Goal: Information Seeking & Learning: Understand process/instructions

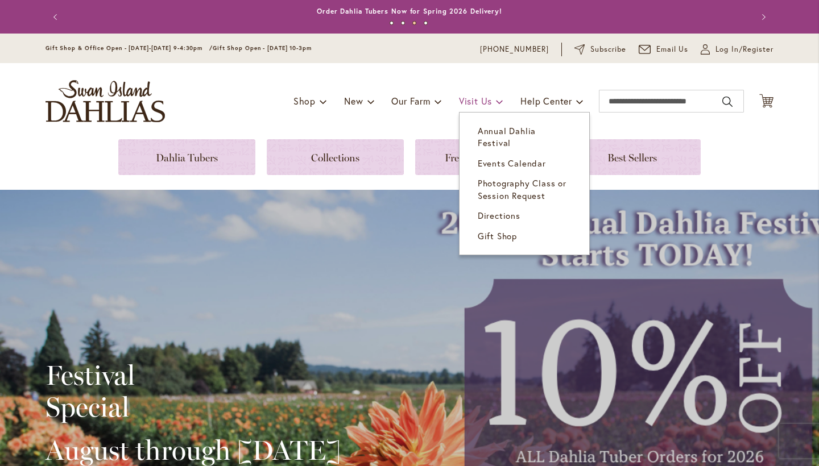
click at [487, 98] on span "Visit Us" at bounding box center [475, 101] width 33 height 12
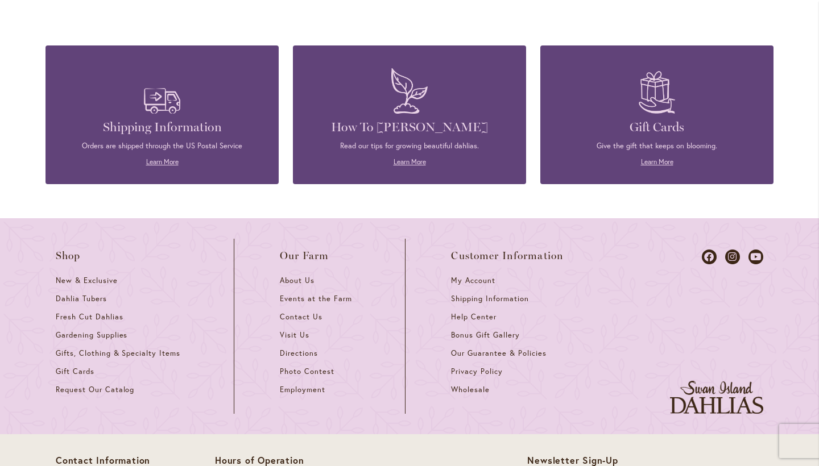
scroll to position [1324, 0]
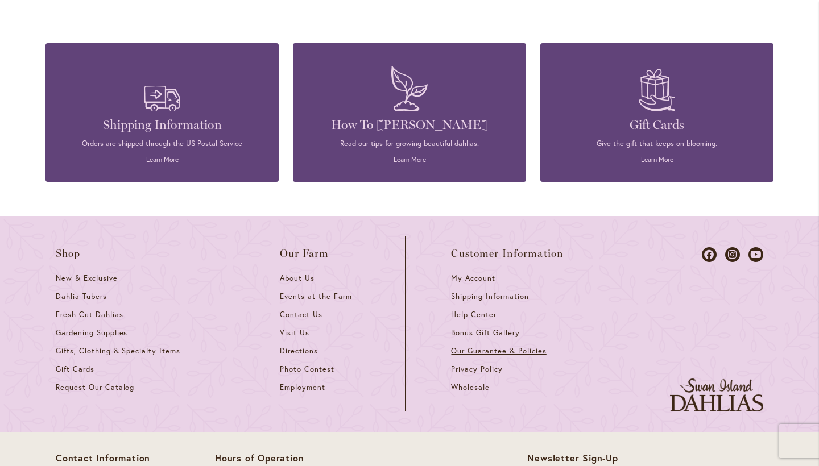
click at [467, 346] on span "Our Guarantee & Policies" at bounding box center [498, 351] width 95 height 10
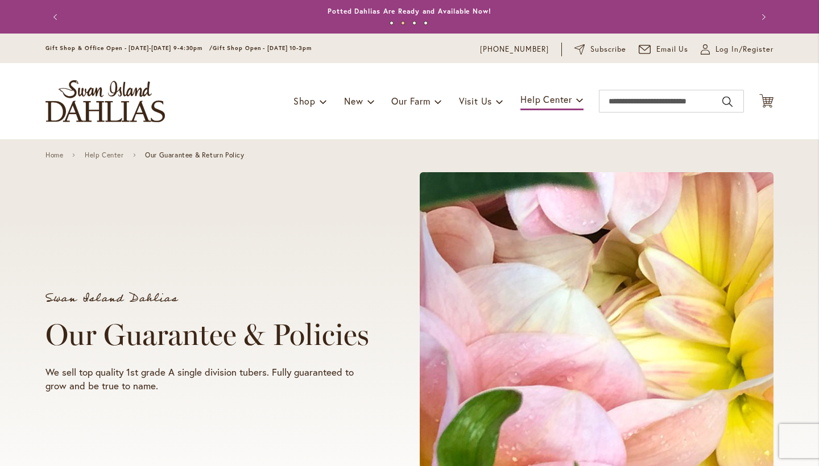
click at [814, 132] on header "Skip to Content Gift Shop & Office Open - Monday-Friday 9-4:30pm / Gift Shop Op…" at bounding box center [409, 87] width 819 height 106
click at [810, 129] on header "Skip to Content Gift Shop & Office Open - Monday-Friday 9-4:30pm / Gift Shop Op…" at bounding box center [409, 87] width 819 height 106
click at [813, 183] on div "Swan Island Dahlias Our Guarantee & Policies We sell top quality 1st grade A si…" at bounding box center [409, 342] width 819 height 407
click at [810, 111] on header "Skip to Content Gift Shop & Office Open - Monday-Friday 9-4:30pm / Gift Shop Op…" at bounding box center [409, 87] width 819 height 106
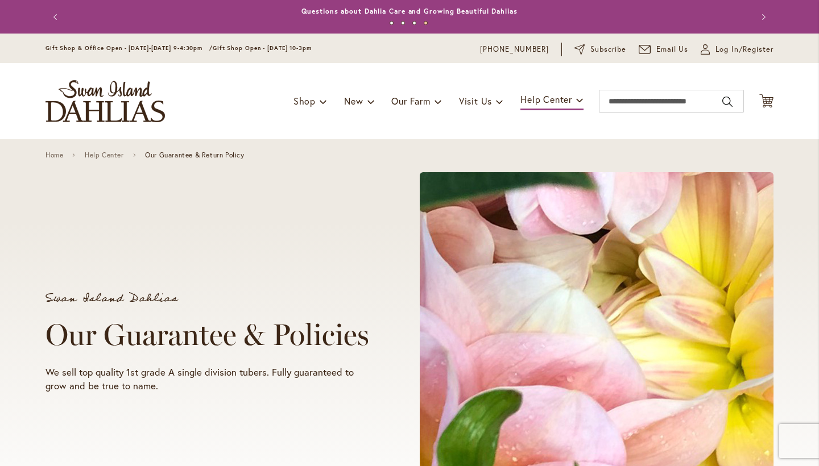
click at [815, 110] on header "Skip to Content Gift Shop & Office Open - Monday-Friday 9-4:30pm / Gift Shop Op…" at bounding box center [409, 87] width 819 height 106
click at [378, 415] on div "Swan Island Dahlias Our Guarantee & Policies We sell top quality 1st grade A si…" at bounding box center [409, 343] width 728 height 362
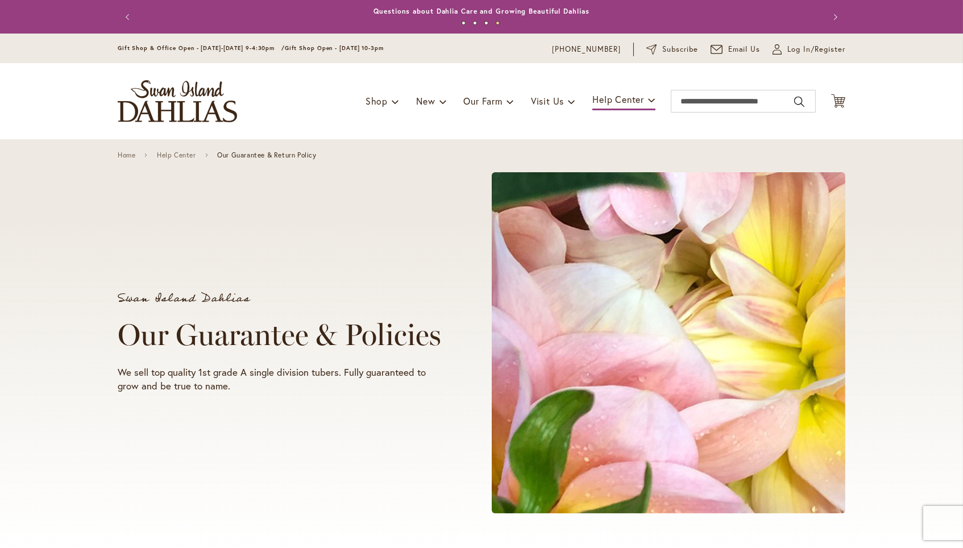
click at [818, 109] on header "Skip to Content Gift Shop & Office Open - Monday-Friday 9-4:30pm / Gift Shop Op…" at bounding box center [481, 87] width 963 height 106
click at [818, 21] on div "Previous Annual Dahlia Festival, August through September 28th - Wednesday thro…" at bounding box center [481, 17] width 963 height 34
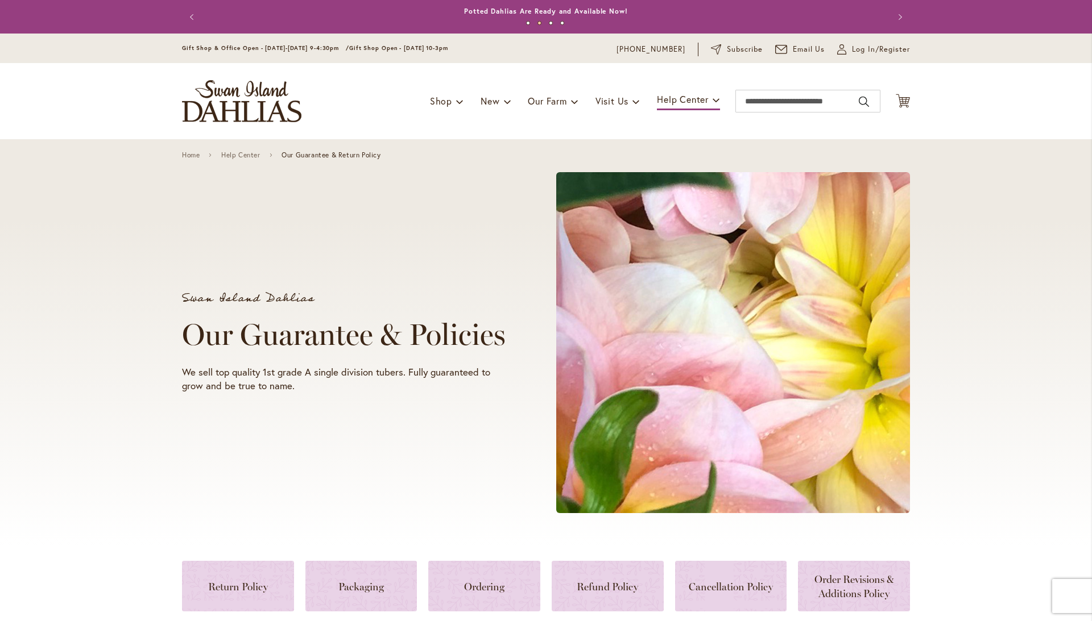
click at [818, 61] on div "Gift Shop & Office Open - Monday-Friday 9-4:30pm / Gift Shop Open - Saturday 10…" at bounding box center [546, 49] width 1092 height 30
click at [818, 60] on div "Gift Shop & Office Open - Monday-Friday 9-4:30pm / Gift Shop Open - Saturday 10…" at bounding box center [546, 49] width 1092 height 30
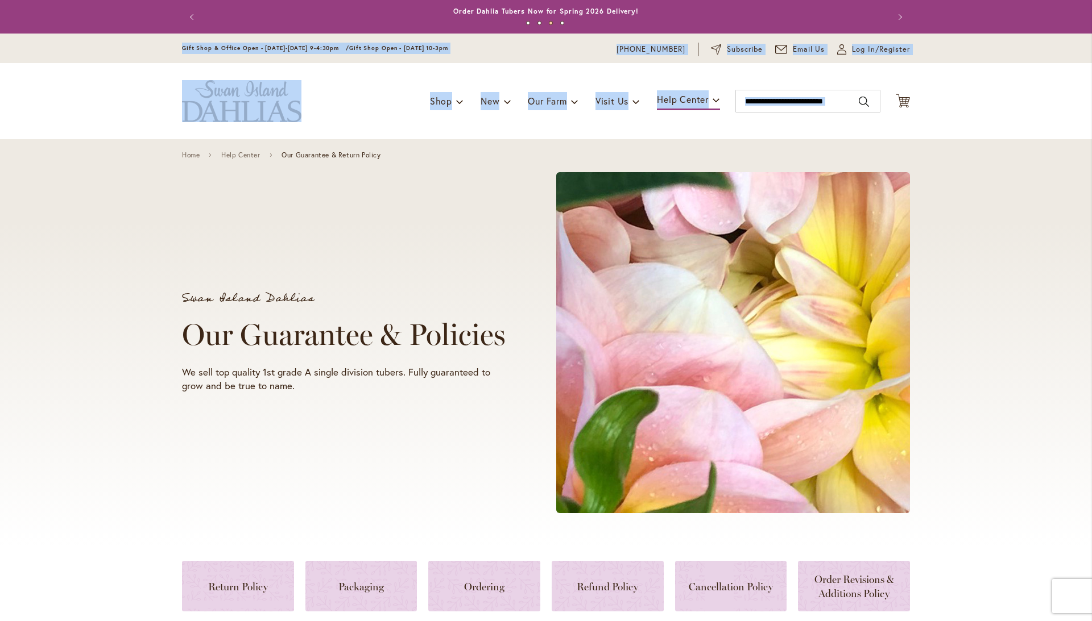
drag, startPoint x: 1091, startPoint y: 16, endPoint x: 1091, endPoint y: 103, distance: 87.0
click at [818, 103] on body "Skip to Accessibility Information The store will not work correctly in the case…" at bounding box center [546, 310] width 1092 height 621
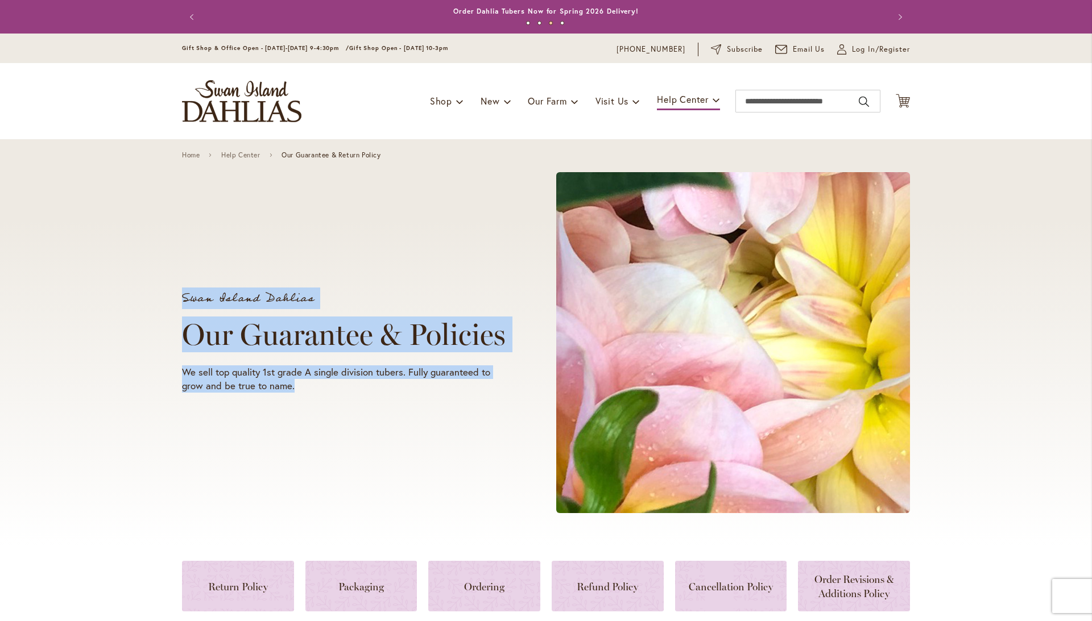
drag, startPoint x: 1091, startPoint y: 187, endPoint x: 1086, endPoint y: 161, distance: 26.0
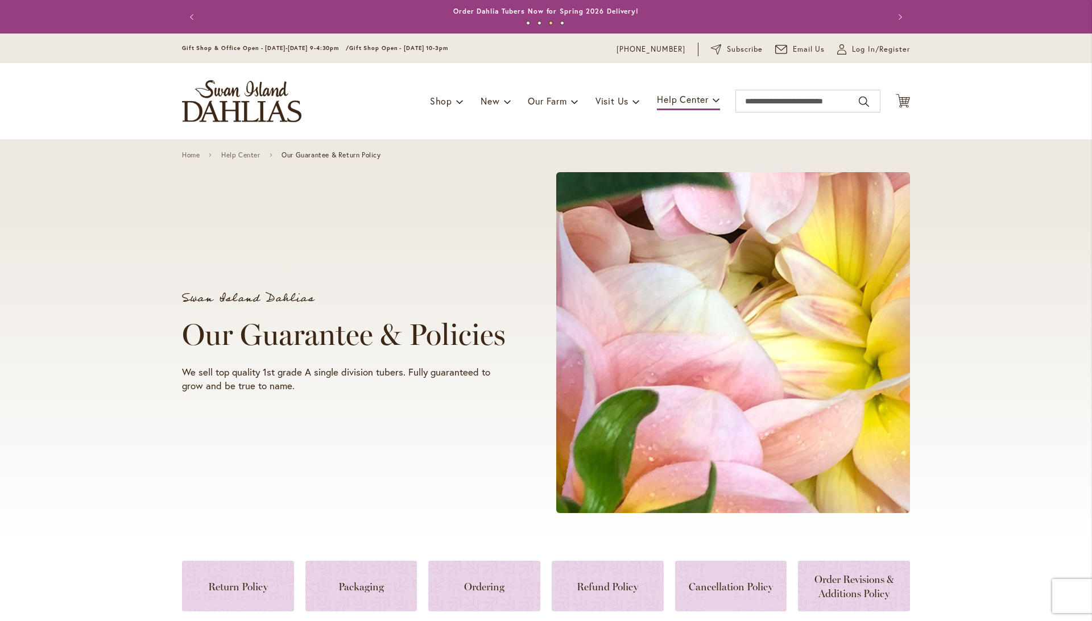
drag, startPoint x: 1079, startPoint y: 206, endPoint x: 1054, endPoint y: 158, distance: 54.4
click at [818, 178] on div "Swan Island Dahlias Our Guarantee & Policies We sell top quality 1st grade A si…" at bounding box center [546, 342] width 1092 height 407
click at [818, 234] on div "Swan Island Dahlias Our Guarantee & Policies We sell top quality 1st grade A si…" at bounding box center [546, 342] width 1092 height 407
click at [312, 466] on div "Swan Island Dahlias Our Guarantee & Policies We sell top quality 1st grade A si…" at bounding box center [546, 343] width 728 height 362
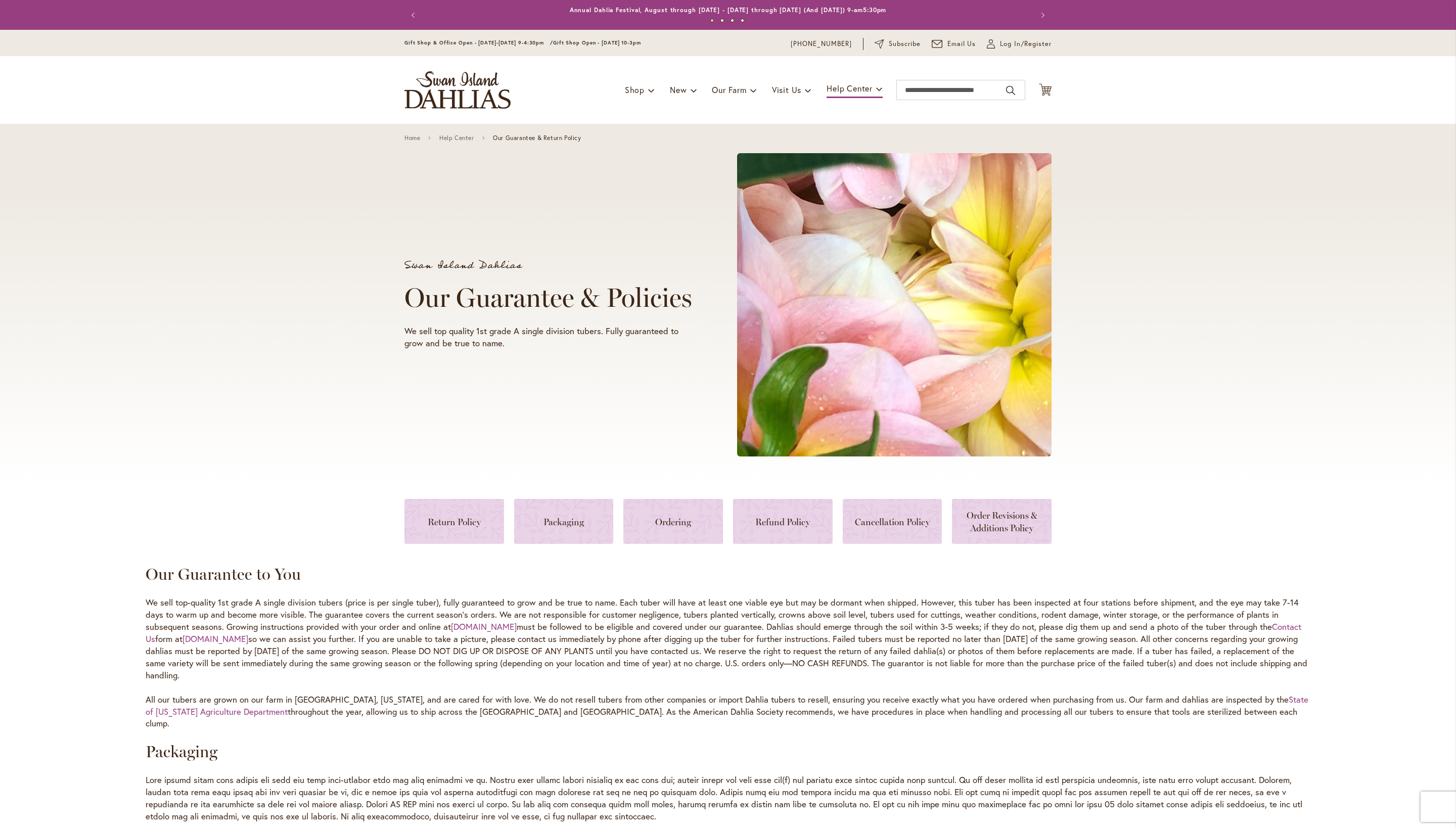
click at [727, 414] on iframe at bounding box center [736, 807] width 1456 height 28
click at [727, 414] on div "Home Help Center Our Guarantee & Return Policy Swan Island Dahlias Our Guarante…" at bounding box center [728, 717] width 1456 height 1187
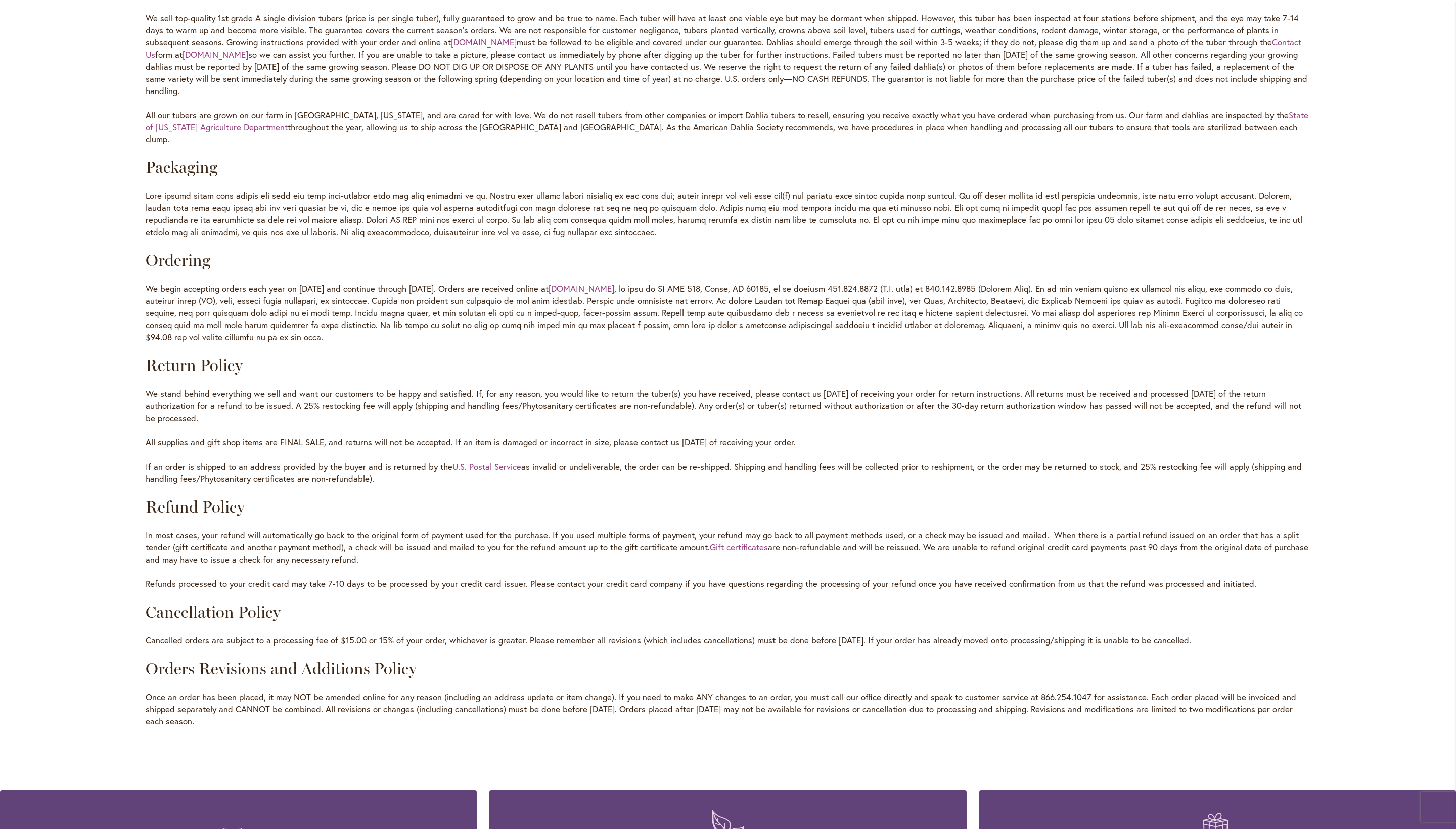
scroll to position [591, 0]
